Goal: Transaction & Acquisition: Register for event/course

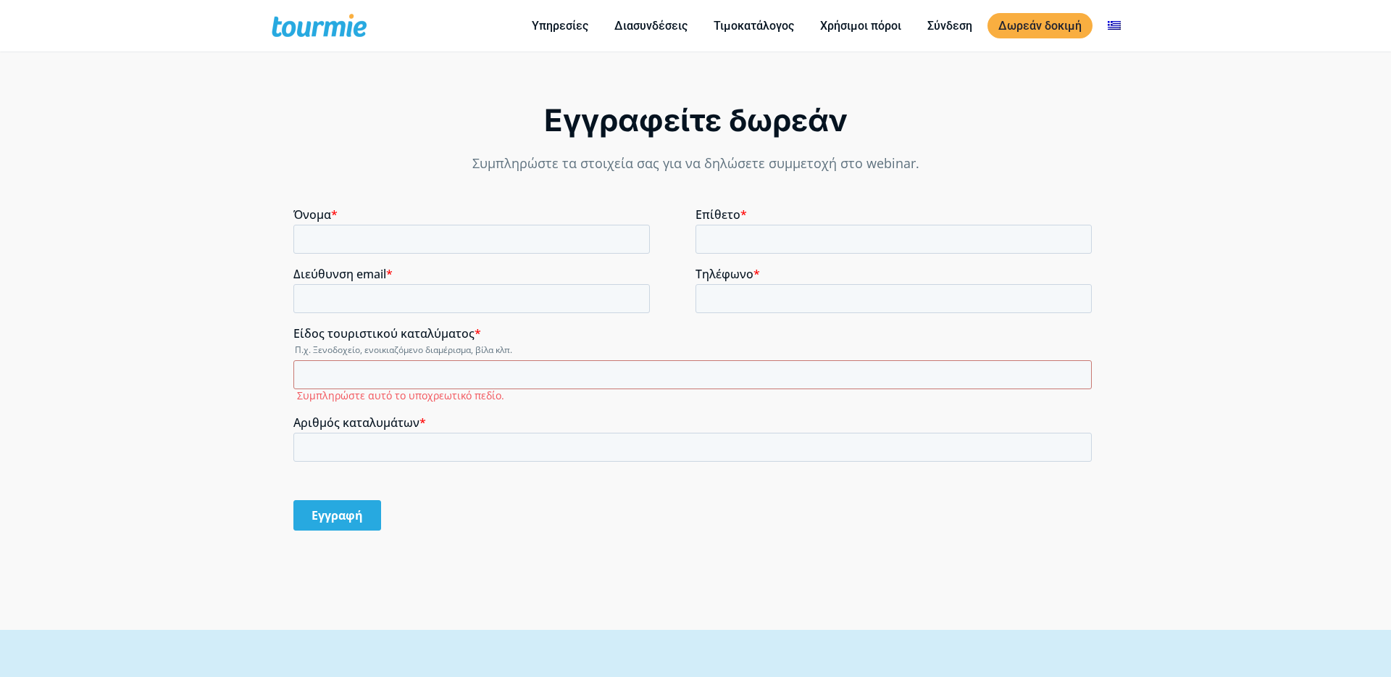
click at [400, 235] on input "Όνομα *" at bounding box center [471, 239] width 356 height 29
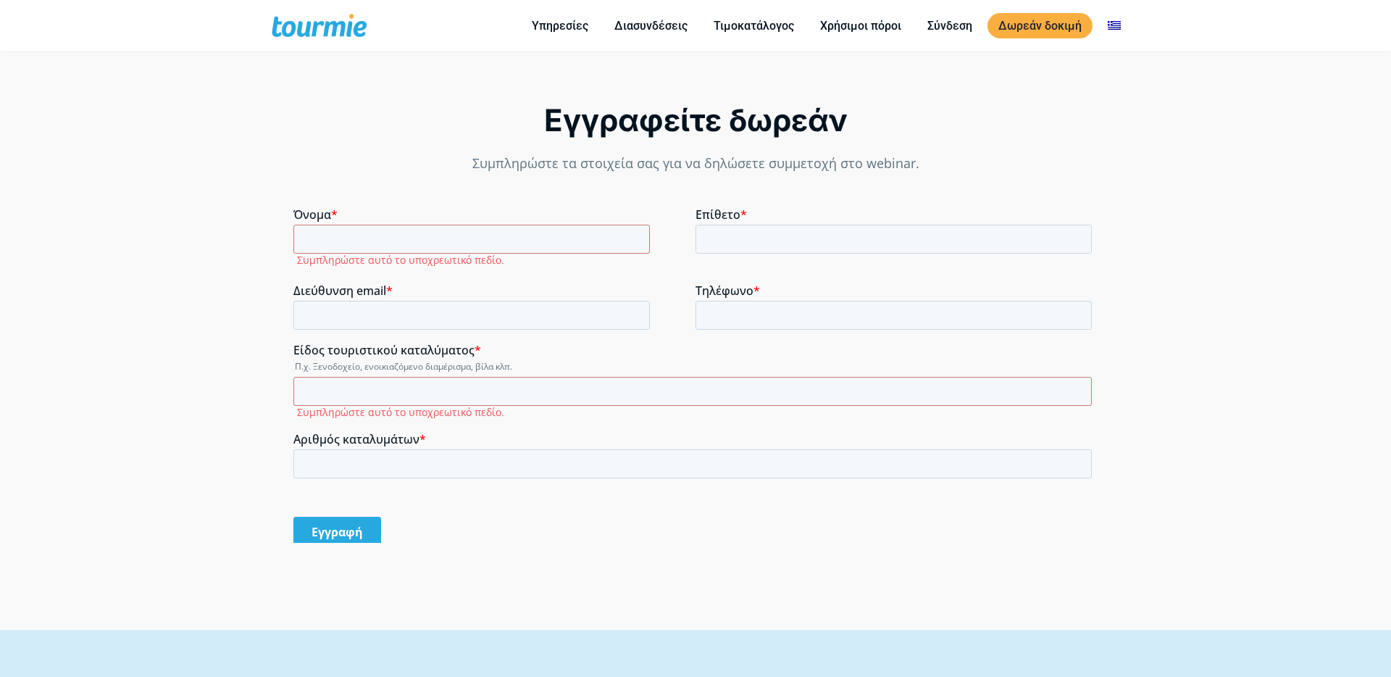
click at [270, 359] on div "Εγγραφείτε δωρεάν Συμπληρώστε τα στοιχεία σας για να δηλώσετε συμμετοχή στο web…" at bounding box center [695, 328] width 1391 height 601
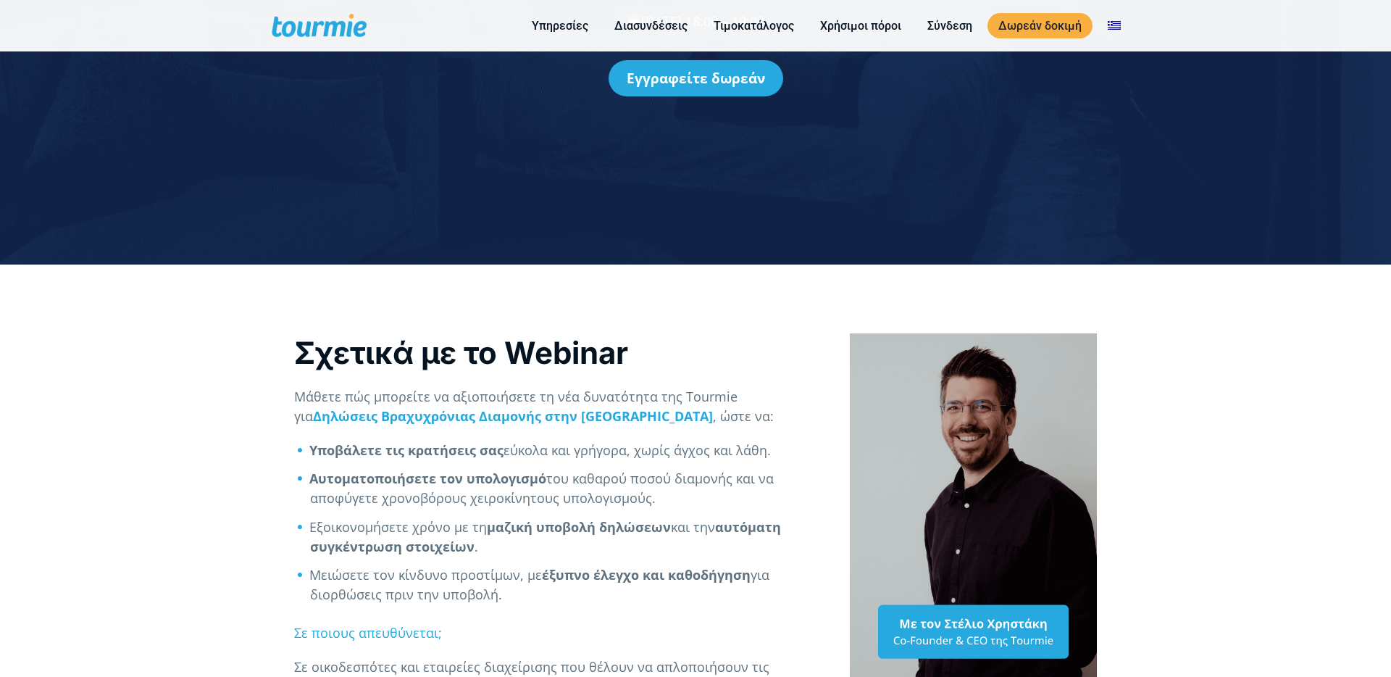
scroll to position [207, 0]
